Goal: Task Accomplishment & Management: Use online tool/utility

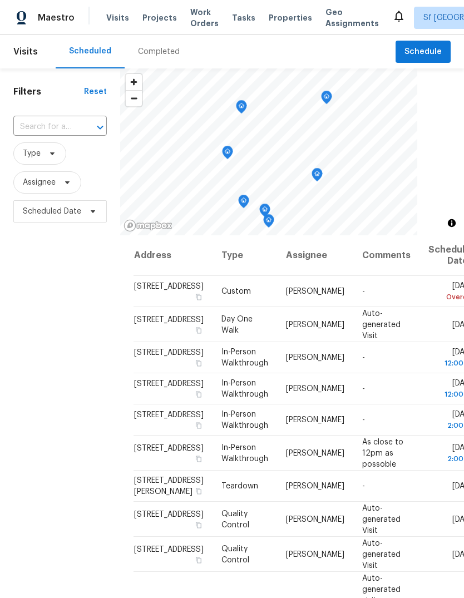
click at [154, 16] on span "Projects" at bounding box center [159, 17] width 34 height 11
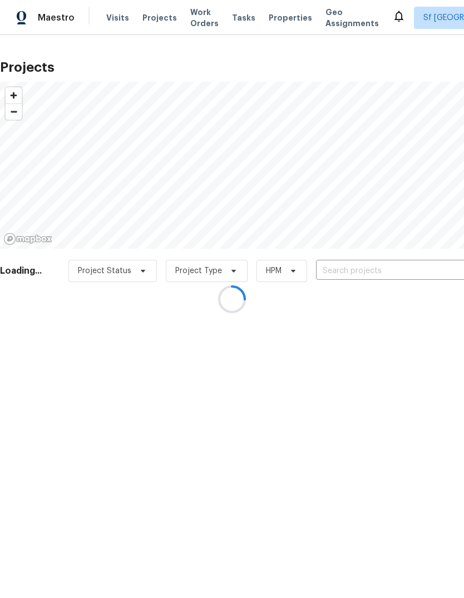
click at [351, 264] on div at bounding box center [232, 299] width 464 height 598
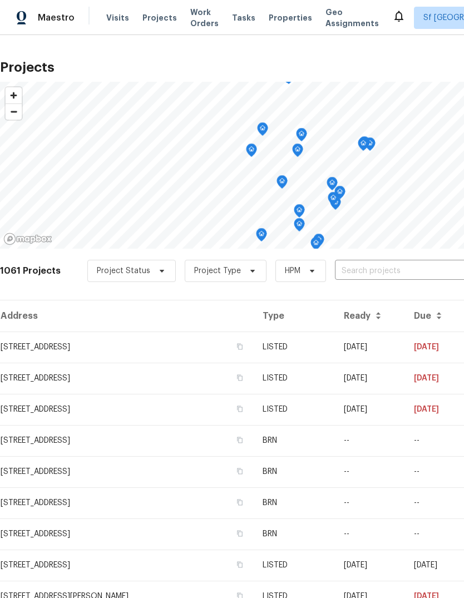
click at [348, 276] on input "text" at bounding box center [398, 270] width 127 height 17
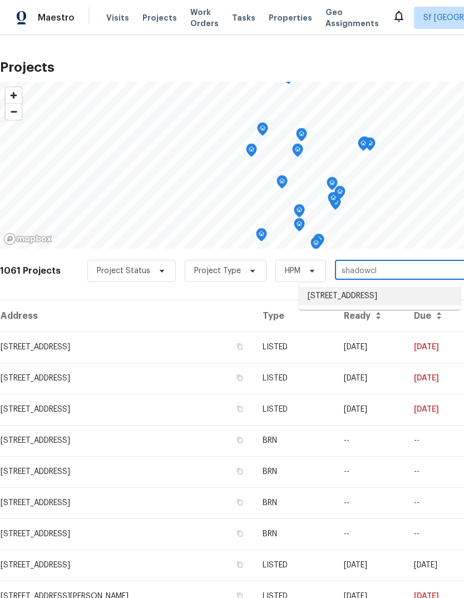
click at [377, 303] on li "[STREET_ADDRESS]" at bounding box center [379, 296] width 162 height 18
type input "[STREET_ADDRESS]"
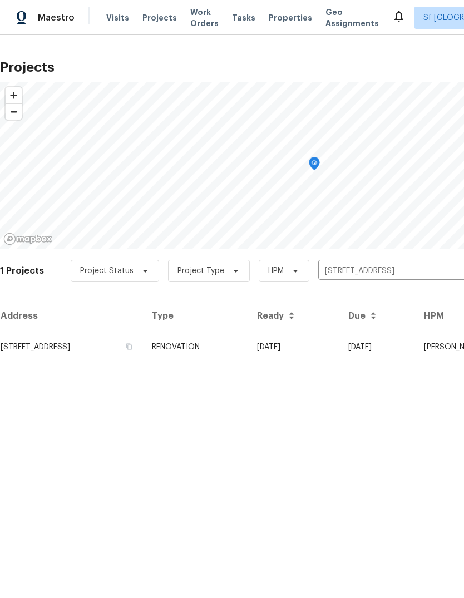
click at [126, 345] on td "[STREET_ADDRESS]" at bounding box center [71, 346] width 143 height 31
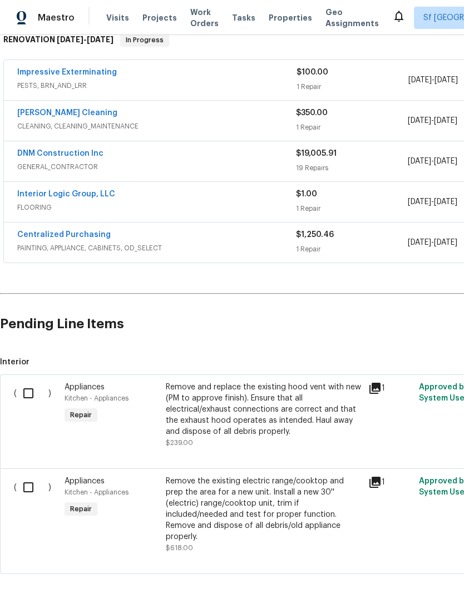
scroll to position [188, 0]
click at [99, 26] on div "Maestro Visits Projects Work Orders Tasks Properties Geo Assignments" at bounding box center [196, 18] width 392 height 22
click at [113, 14] on span "Visits" at bounding box center [117, 17] width 23 height 11
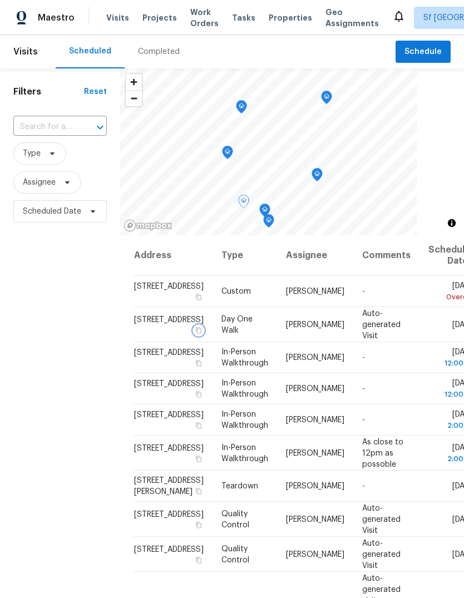
click at [196, 333] on icon "button" at bounding box center [199, 330] width 6 height 6
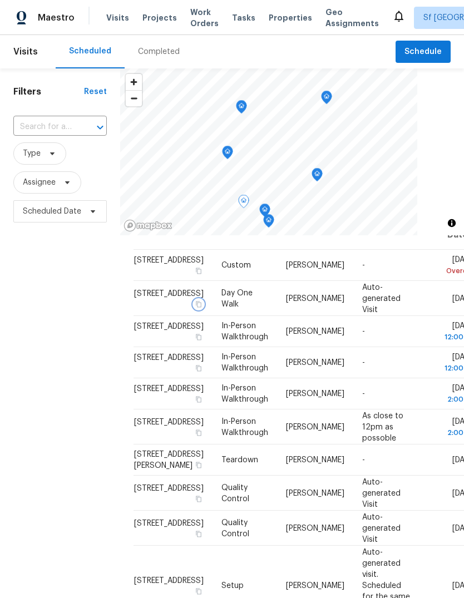
scroll to position [117, 0]
click at [92, 505] on div "Filters Reset ​ Type Assignee Scheduled Date" at bounding box center [60, 390] width 120 height 645
click at [90, 381] on div "Filters Reset ​ Type Assignee Scheduled Date" at bounding box center [60, 390] width 120 height 645
